Goal: Navigation & Orientation: Go to known website

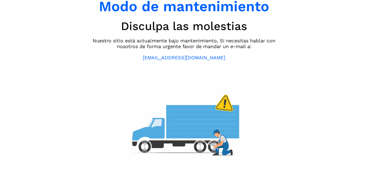
click at [90, 91] on div "Modo de mantenimiento Disculpa las molestias Nuestro sitio está actualmente baj…" at bounding box center [184, 86] width 191 height 176
